Goal: Task Accomplishment & Management: Use online tool/utility

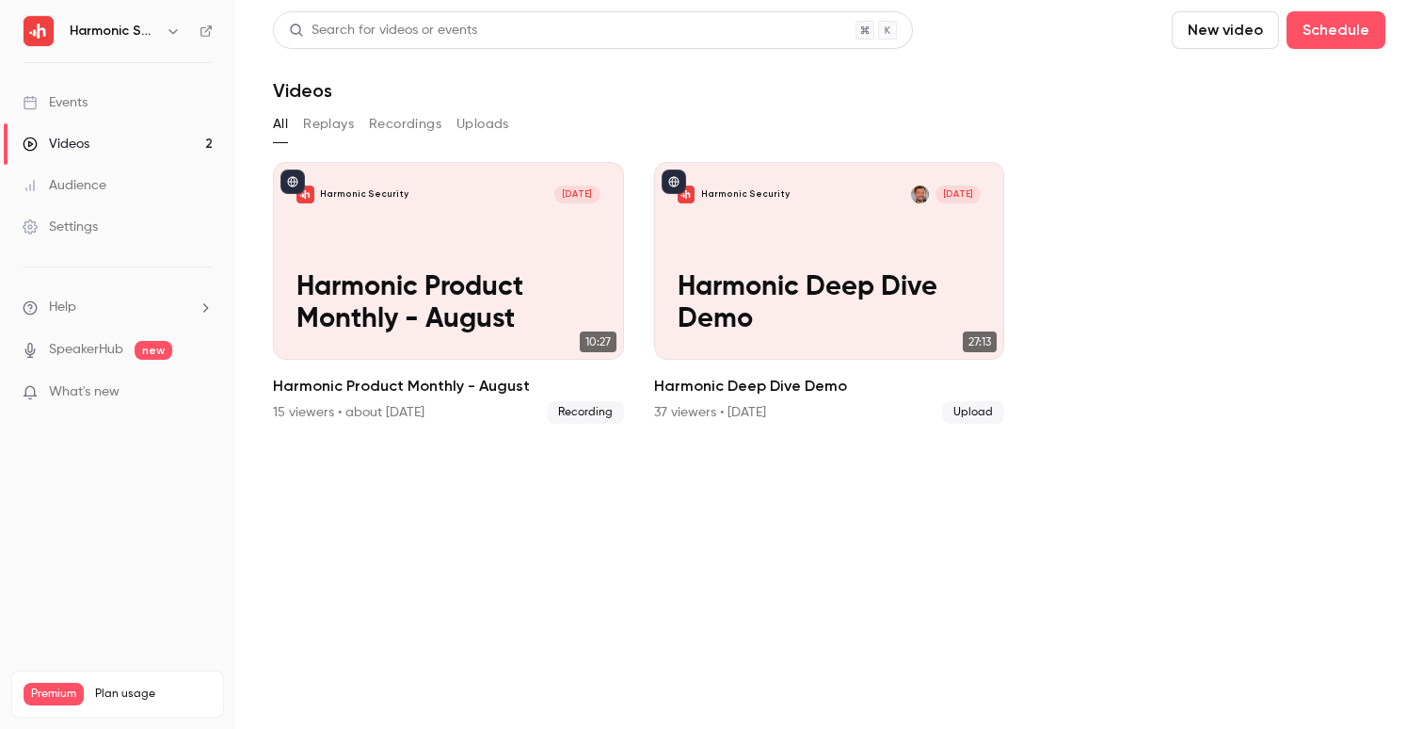
click at [1228, 24] on button "New video" at bounding box center [1225, 30] width 107 height 38
click at [1246, 87] on div "Record" at bounding box center [1294, 81] width 143 height 19
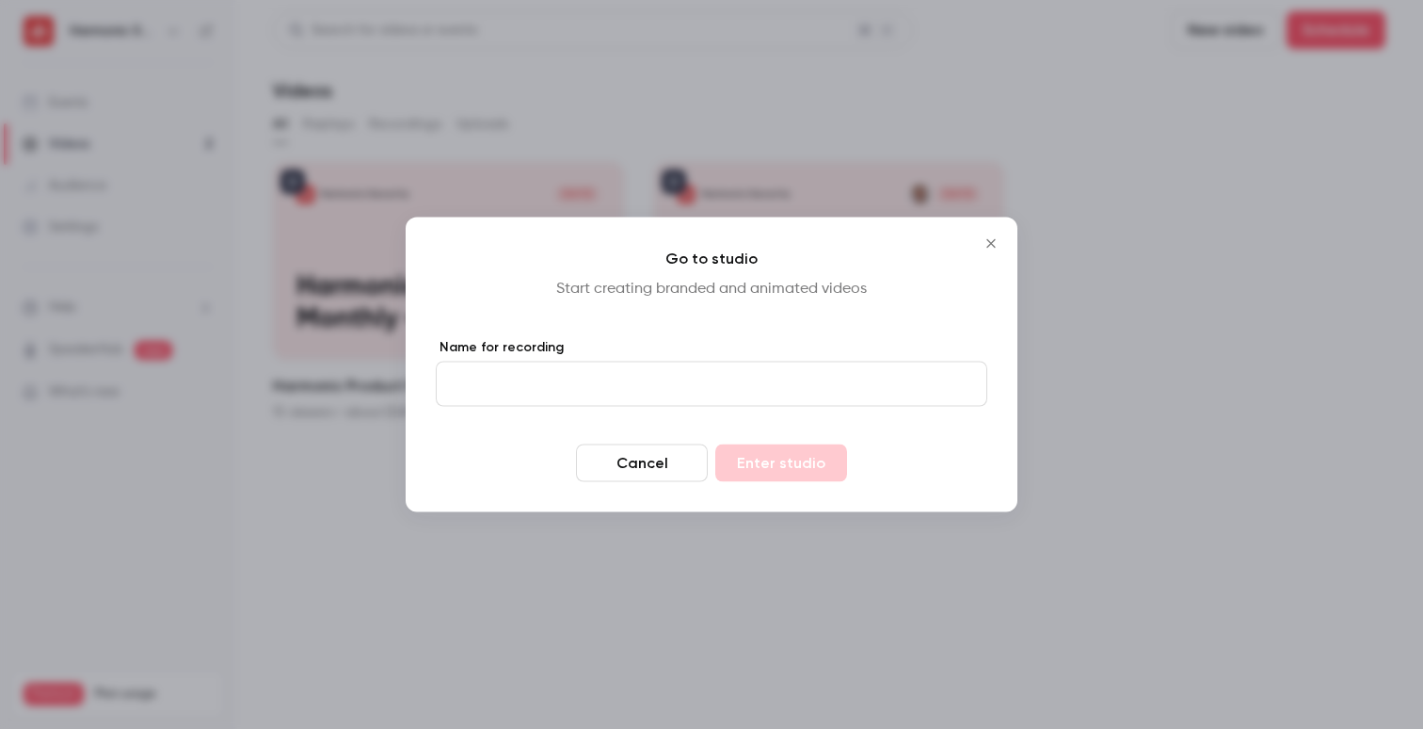
click at [717, 390] on input "Name for recording" at bounding box center [712, 384] width 552 height 45
type input "****"
click at [597, 447] on button "Cancel" at bounding box center [642, 463] width 132 height 38
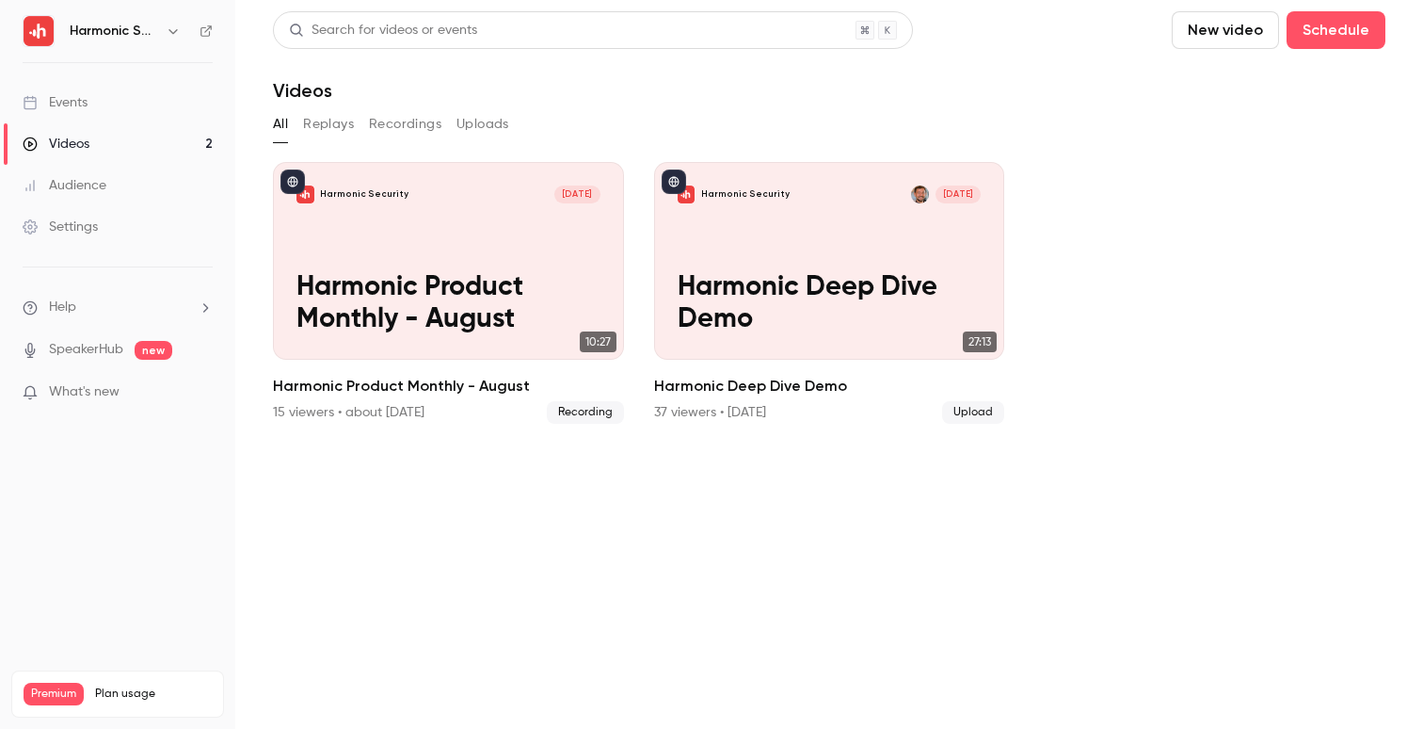
click at [1221, 46] on button "New video" at bounding box center [1225, 30] width 107 height 38
click at [1253, 72] on li "Record" at bounding box center [1279, 81] width 203 height 49
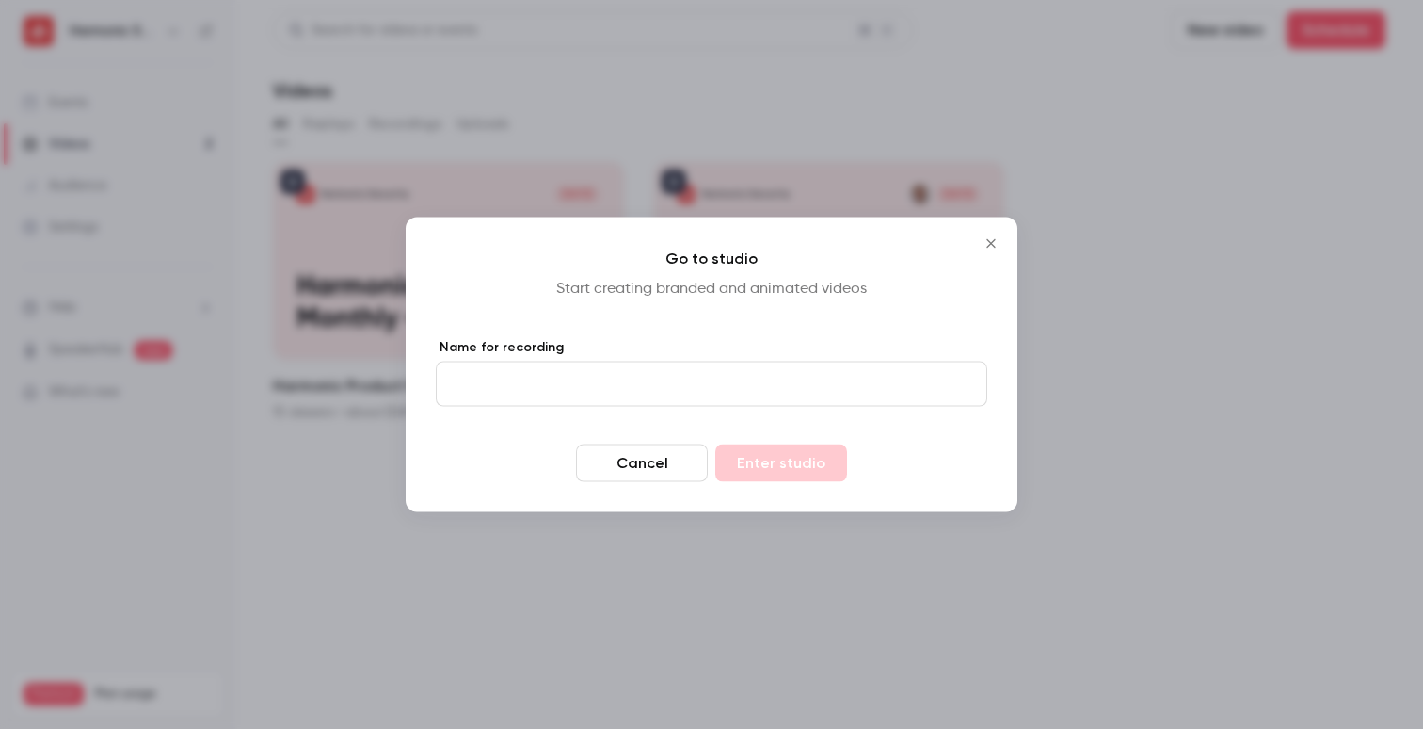
click at [740, 399] on input "Name for recording" at bounding box center [712, 384] width 552 height 45
type input "**********"
click at [823, 469] on button "Enter studio" at bounding box center [782, 463] width 132 height 38
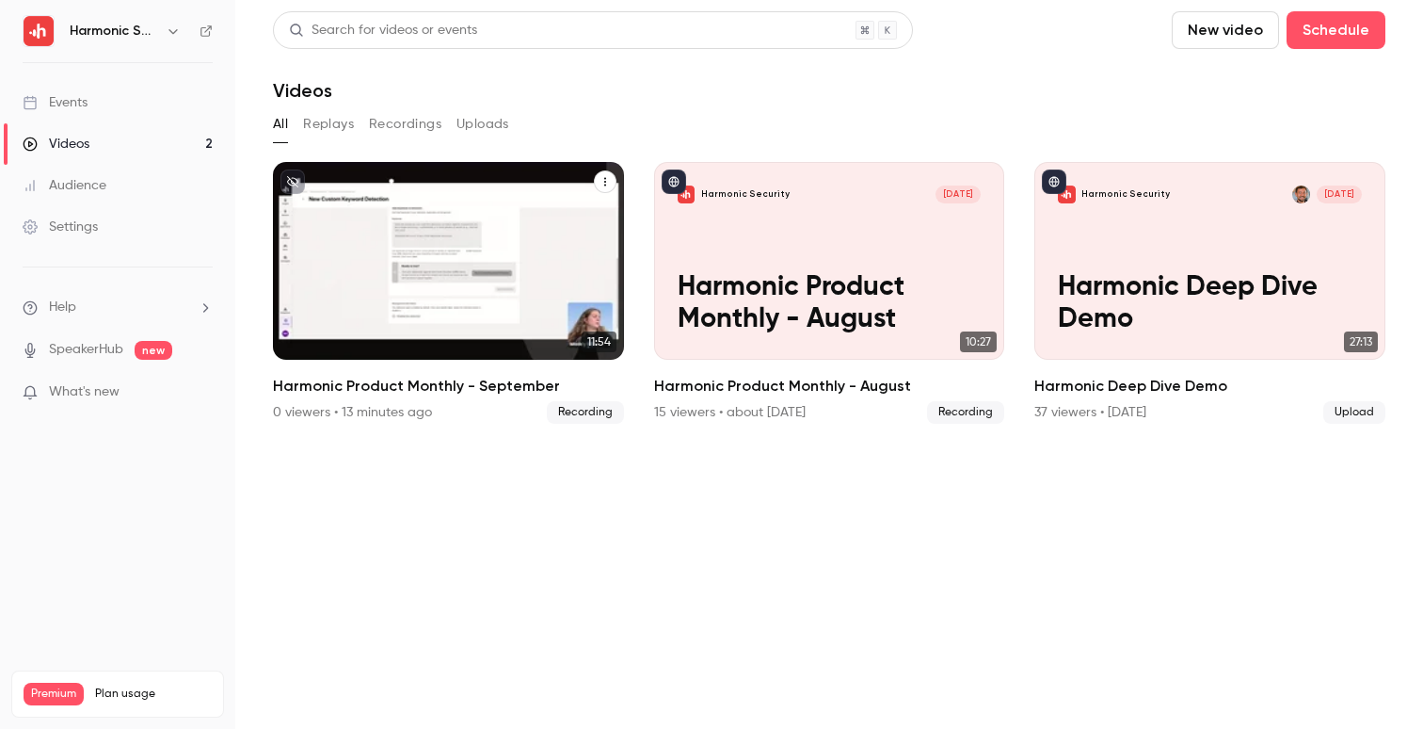
click at [485, 315] on p "Harmonic Product Monthly - September" at bounding box center [448, 304] width 303 height 64
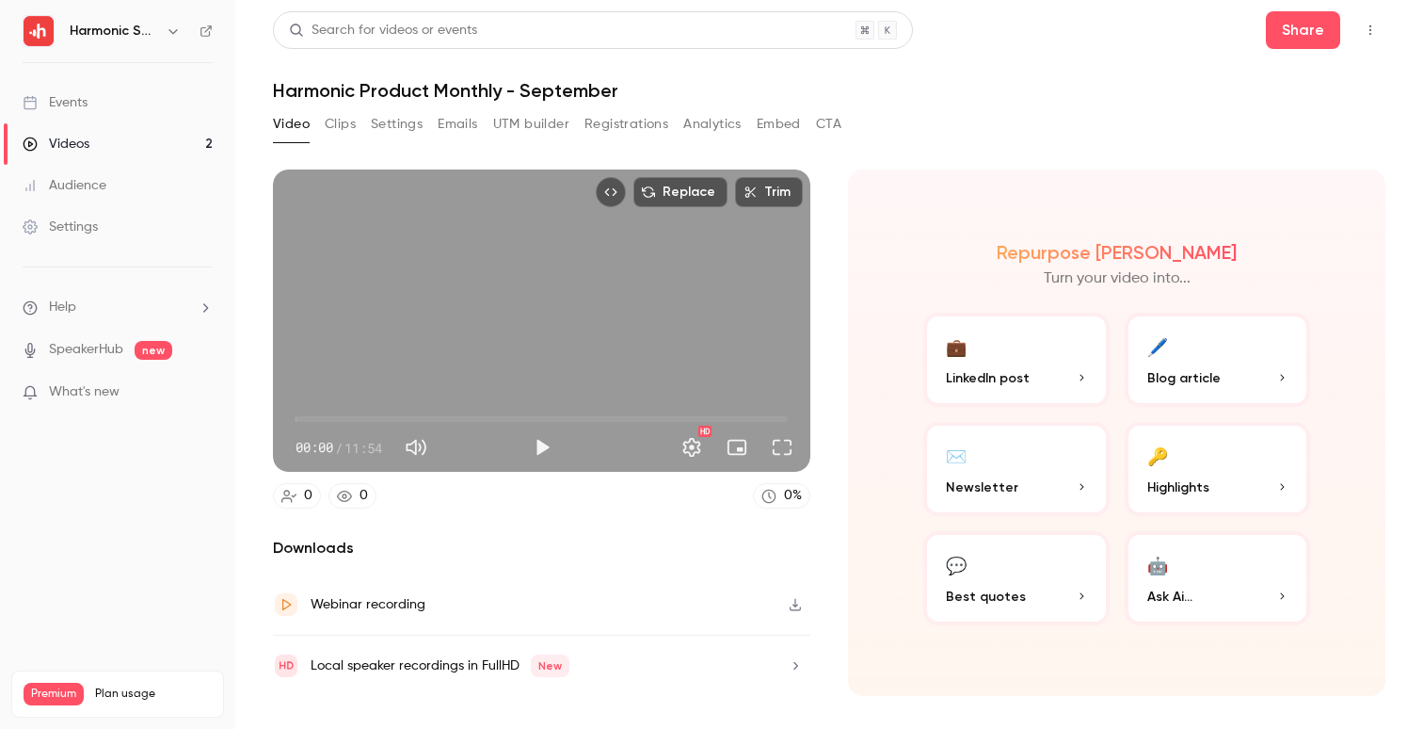
click at [541, 448] on button "Play" at bounding box center [542, 447] width 38 height 38
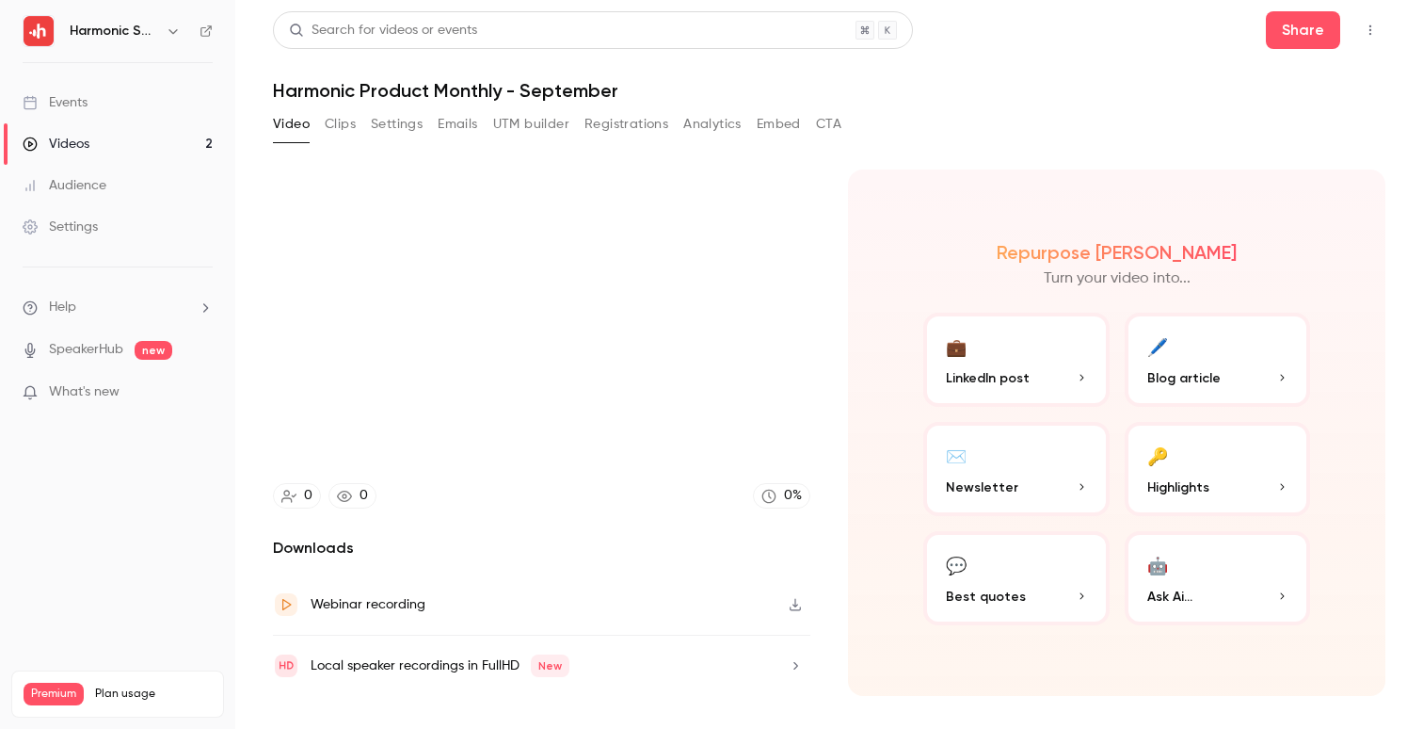
type input "****"
click at [80, 146] on div "Videos" at bounding box center [56, 144] width 67 height 19
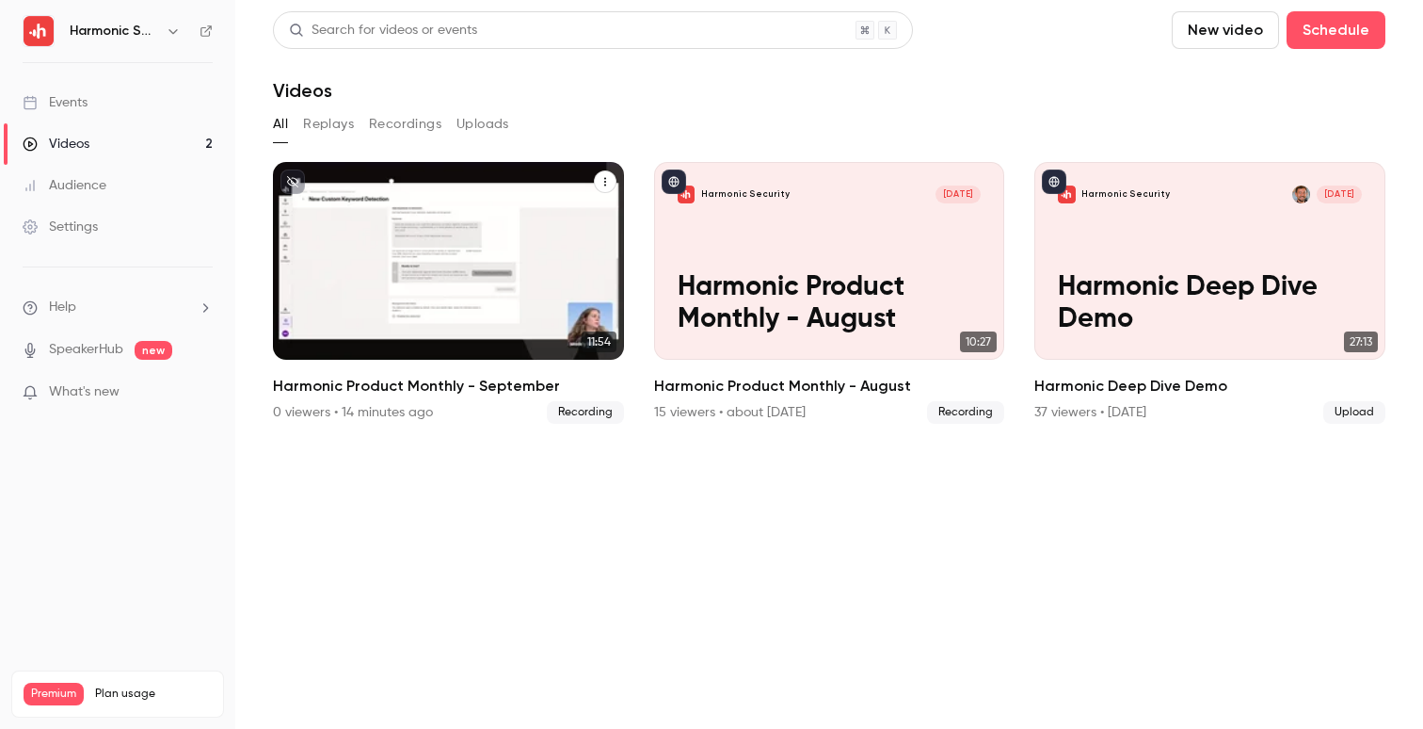
click at [606, 182] on icon "Harmonic Product Monthly - September" at bounding box center [605, 181] width 11 height 11
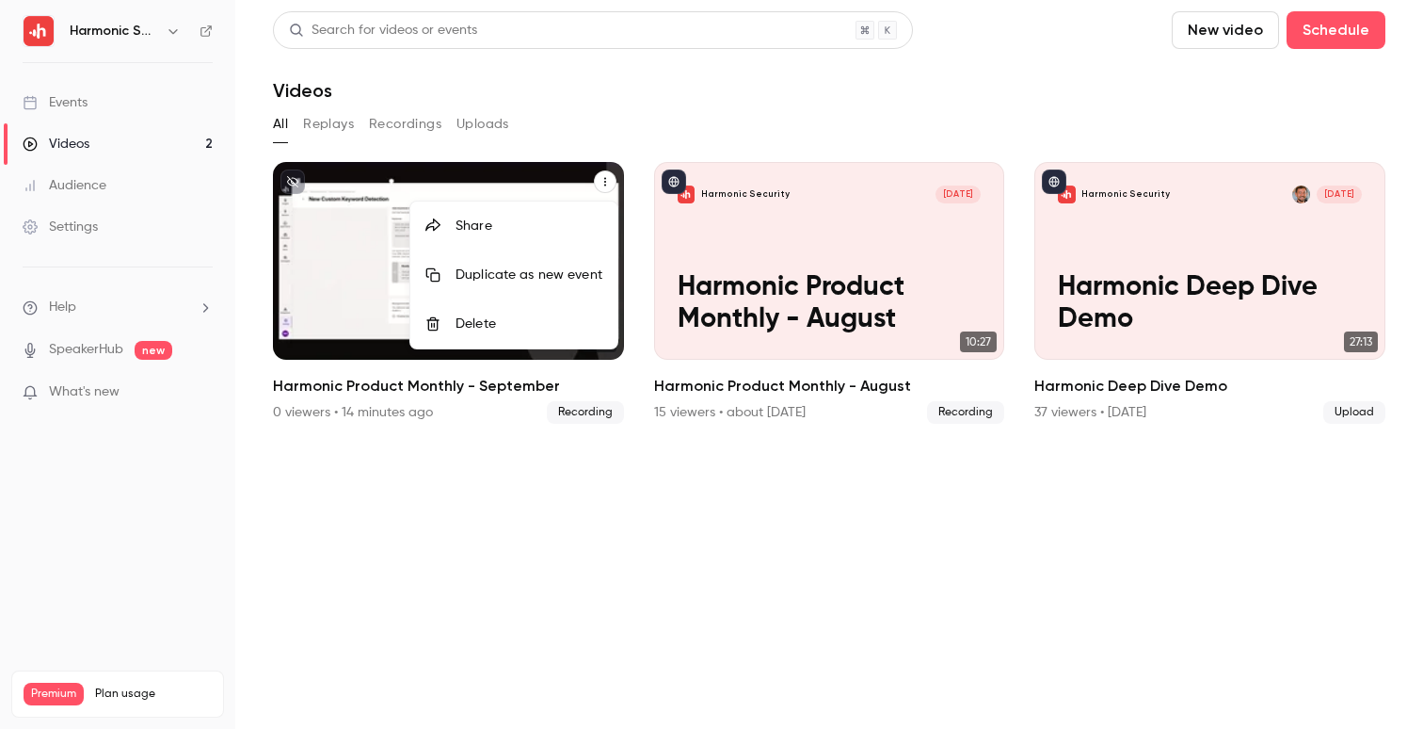
click at [540, 311] on li "Delete" at bounding box center [513, 323] width 207 height 49
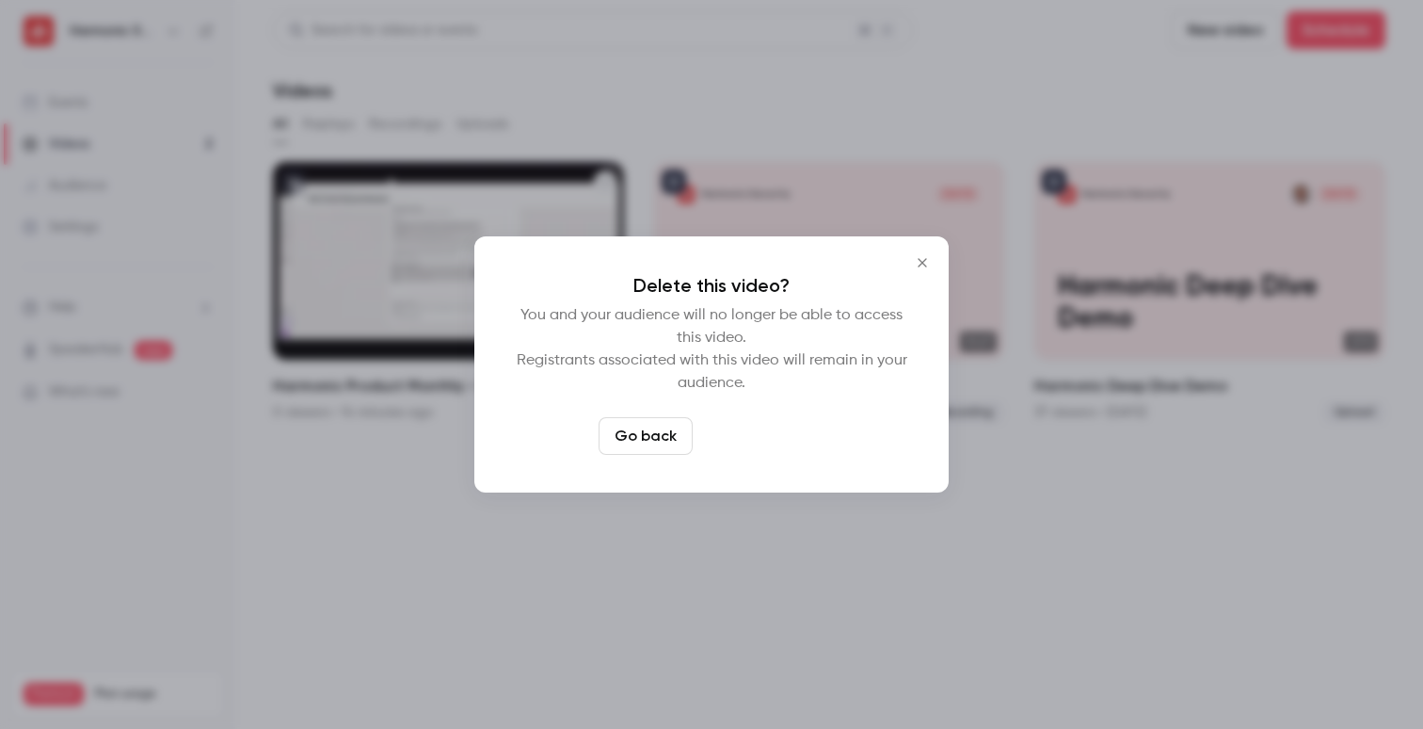
click at [786, 429] on button "Delete video" at bounding box center [762, 436] width 125 height 38
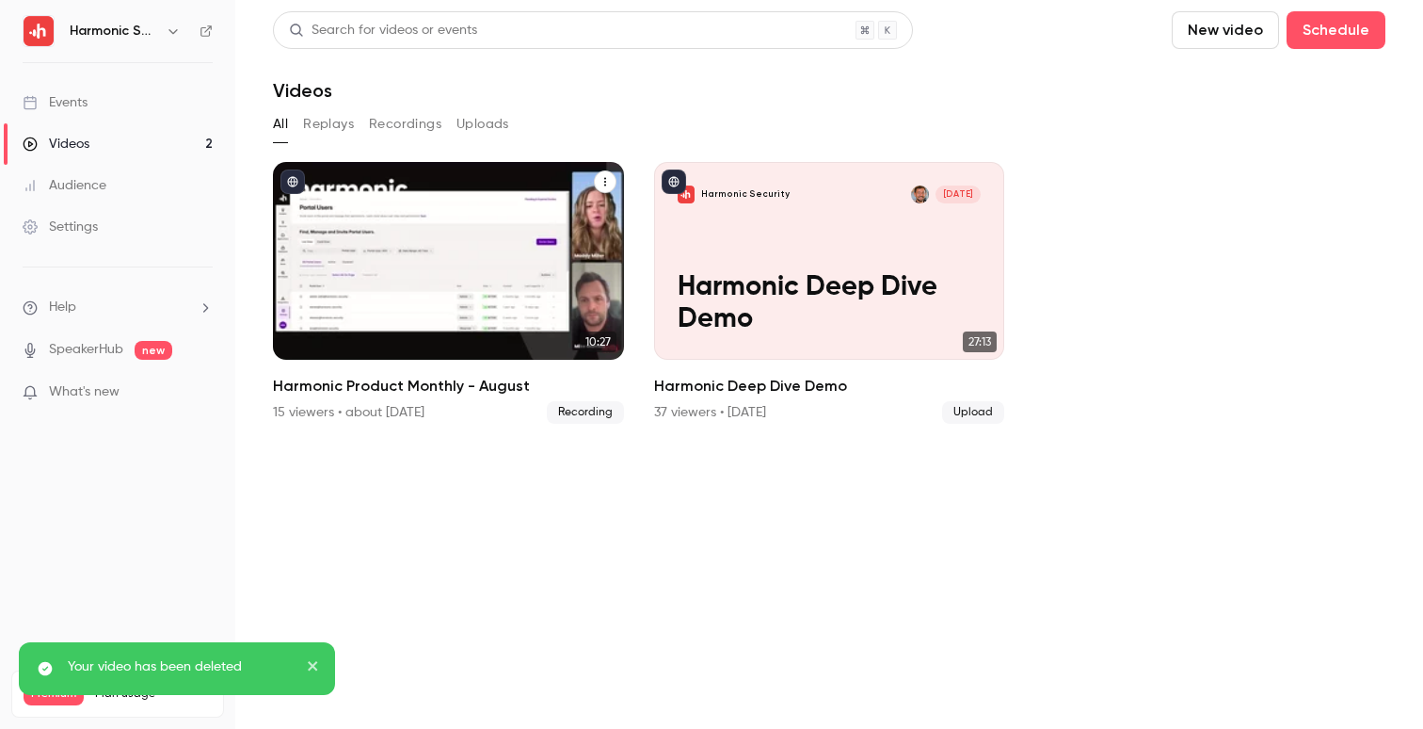
click at [485, 247] on div "Harmonic Security Aug 20 Harmonic Product Monthly - August" at bounding box center [448, 261] width 351 height 198
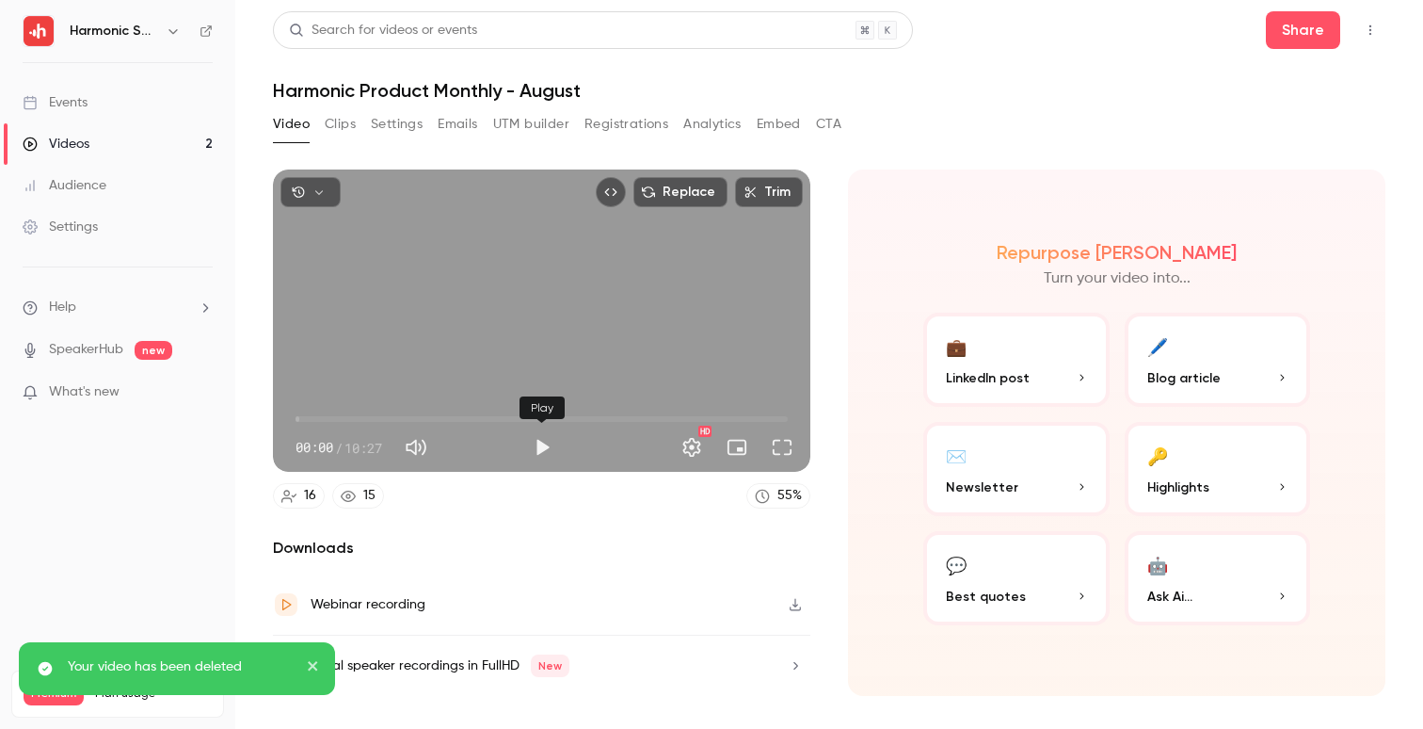
click at [537, 451] on button "Play" at bounding box center [542, 447] width 38 height 38
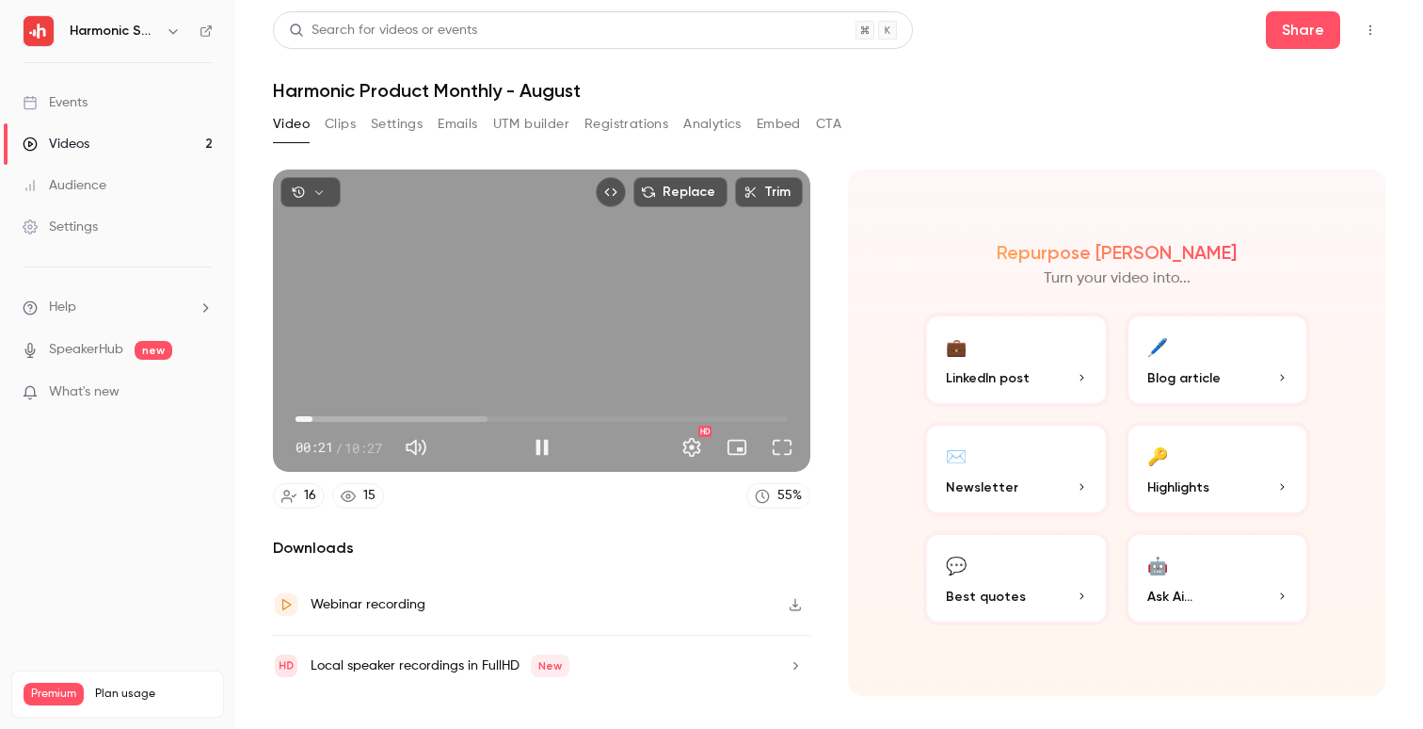
click at [497, 297] on div "Replace Trim 00:21 00:21 / 10:27 HD" at bounding box center [542, 320] width 538 height 302
type input "****"
